Goal: Information Seeking & Learning: Learn about a topic

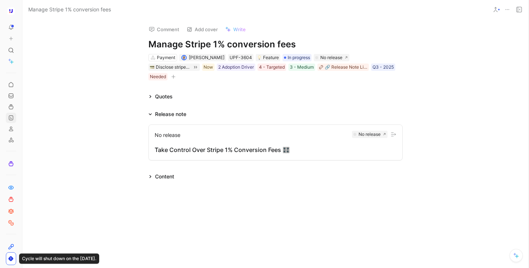
click at [12, 119] on icon at bounding box center [11, 118] width 6 height 6
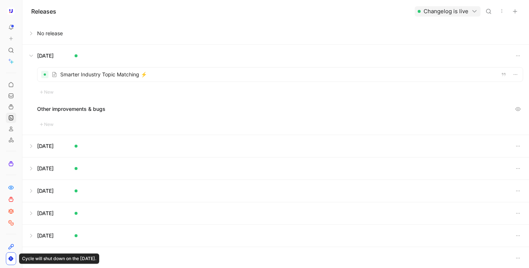
click at [33, 54] on button at bounding box center [276, 56] width 506 height 22
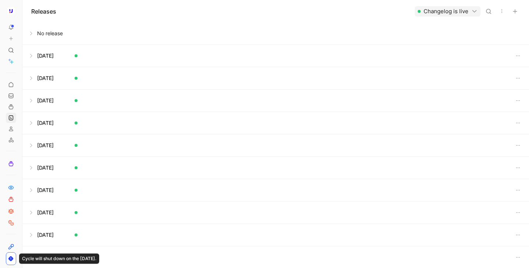
click at [31, 81] on button at bounding box center [276, 78] width 506 height 22
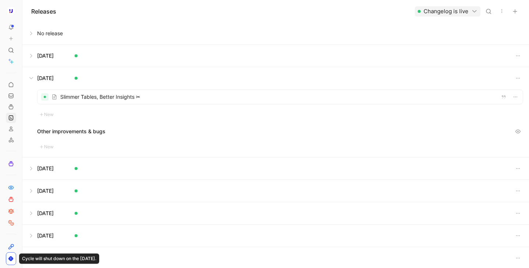
click at [31, 81] on button at bounding box center [276, 78] width 506 height 22
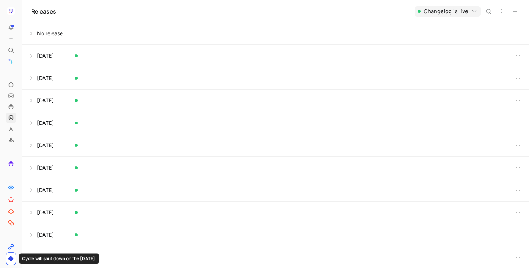
click at [29, 96] on button at bounding box center [276, 101] width 506 height 22
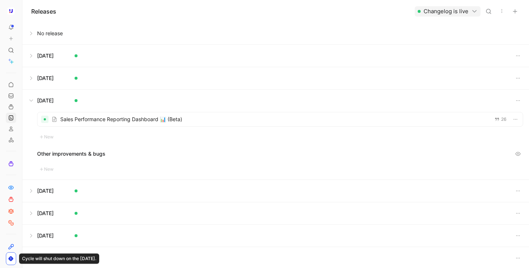
click at [29, 96] on button at bounding box center [276, 101] width 506 height 22
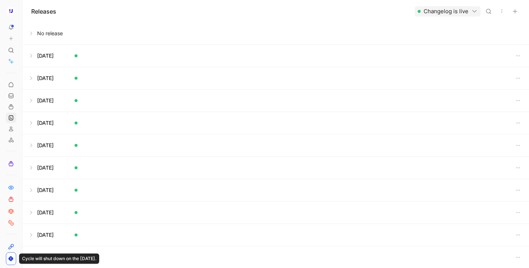
click at [29, 117] on button at bounding box center [276, 123] width 506 height 22
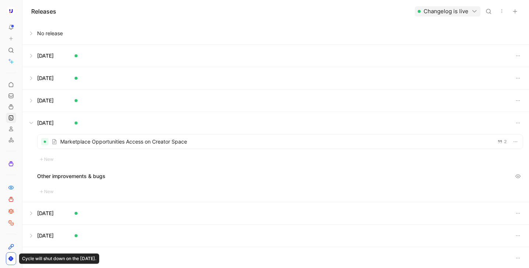
click at [29, 117] on button at bounding box center [276, 123] width 506 height 22
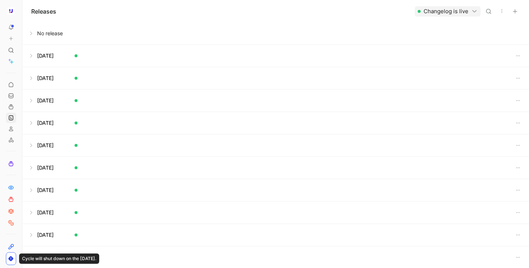
click at [29, 37] on button at bounding box center [276, 33] width 506 height 22
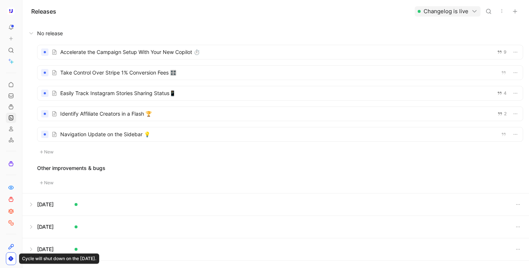
click at [157, 70] on div at bounding box center [281, 73] width 486 height 14
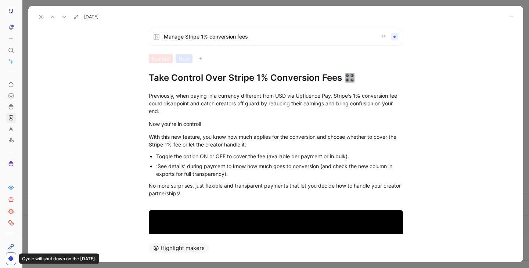
scroll to position [106, 0]
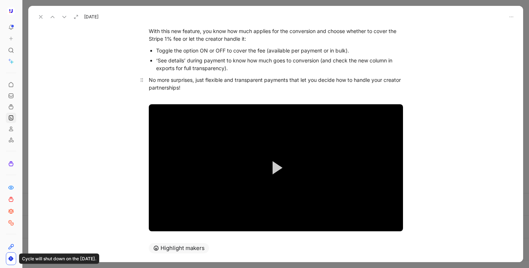
click at [340, 97] on div "No more surprises, just flexible and transparent payments that let you decide h…" at bounding box center [276, 87] width 254 height 23
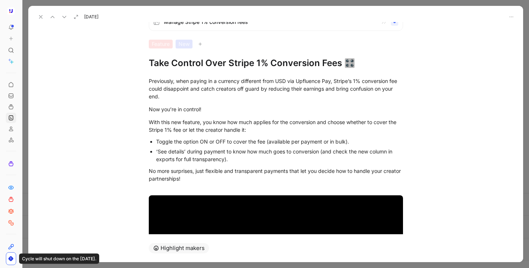
scroll to position [133, 0]
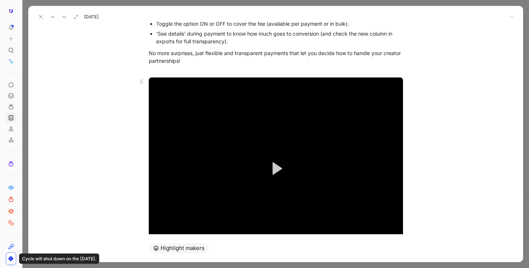
click at [279, 153] on button "Play Video" at bounding box center [276, 168] width 33 height 33
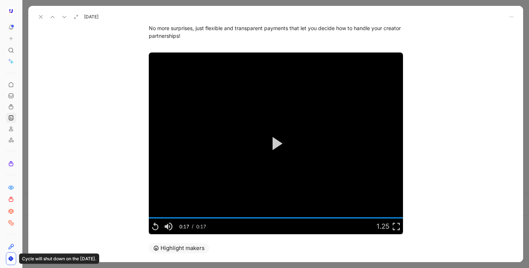
click at [39, 18] on icon at bounding box center [41, 17] width 6 height 6
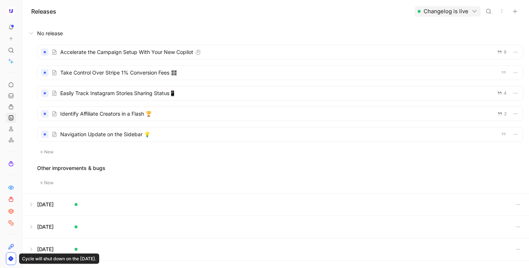
click at [144, 76] on div at bounding box center [281, 73] width 486 height 14
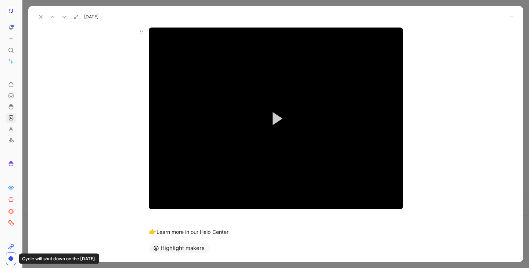
scroll to position [187, 0]
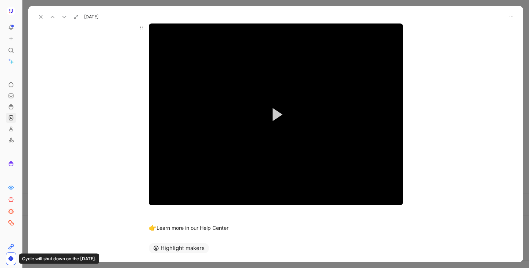
click at [283, 110] on button "Play Video" at bounding box center [276, 114] width 33 height 33
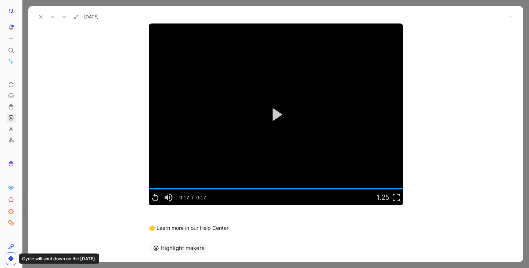
click at [40, 17] on icon at bounding box center [41, 17] width 6 height 6
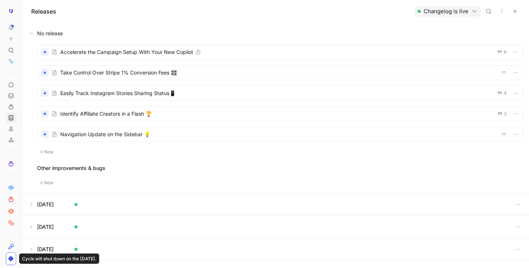
click at [180, 74] on div at bounding box center [281, 73] width 486 height 14
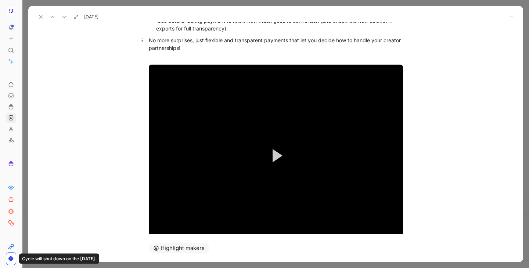
scroll to position [153, 0]
